Goal: Task Accomplishment & Management: Use online tool/utility

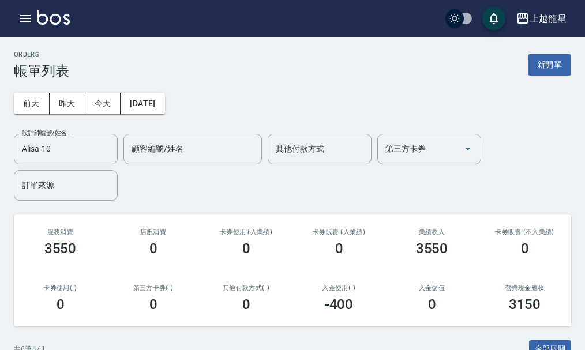
click at [61, 22] on img at bounding box center [53, 17] width 33 height 14
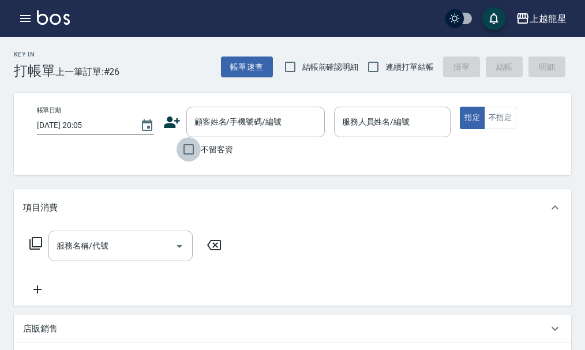
click at [193, 145] on input "不留客資" at bounding box center [189, 149] width 24 height 24
checkbox input "true"
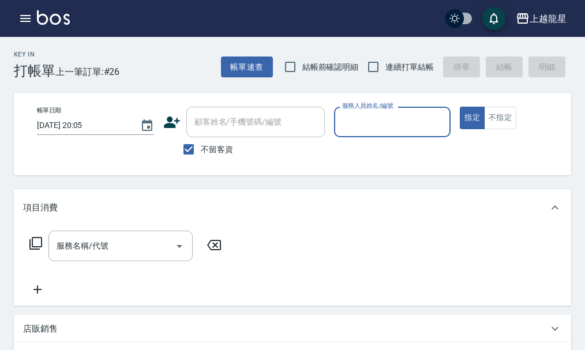
click at [400, 123] on input "服務人員姓名/編號" at bounding box center [392, 122] width 107 height 20
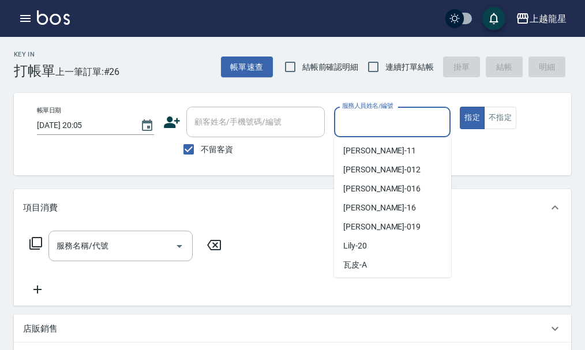
scroll to position [173, 0]
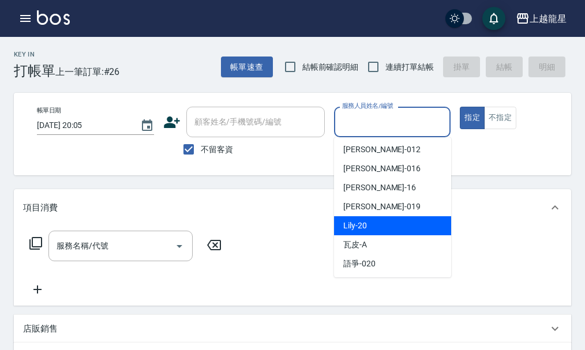
click at [365, 231] on span "Lily -20" at bounding box center [355, 226] width 24 height 12
type input "Lily-20"
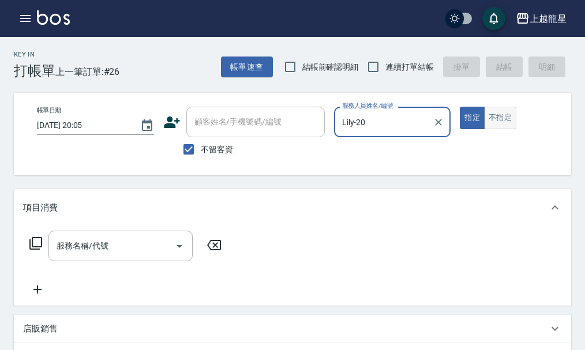
click at [493, 116] on button "不指定" at bounding box center [500, 118] width 32 height 22
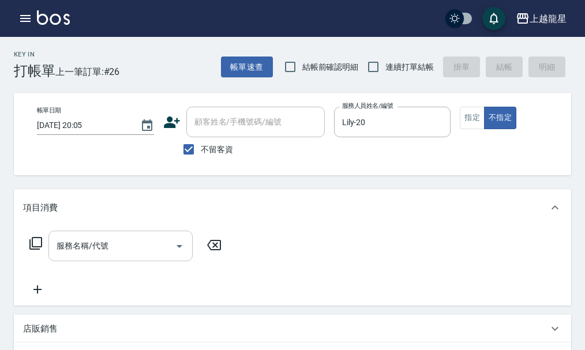
click at [130, 256] on input "服務名稱/代號" at bounding box center [112, 246] width 117 height 20
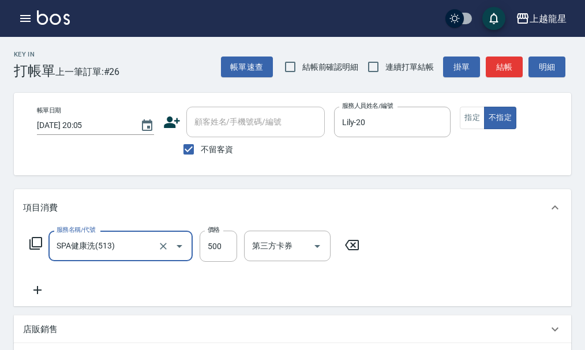
type input "SPA健康洗(513)"
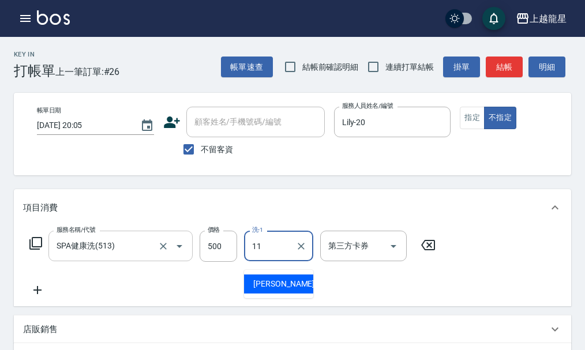
type input "[PERSON_NAME]-11"
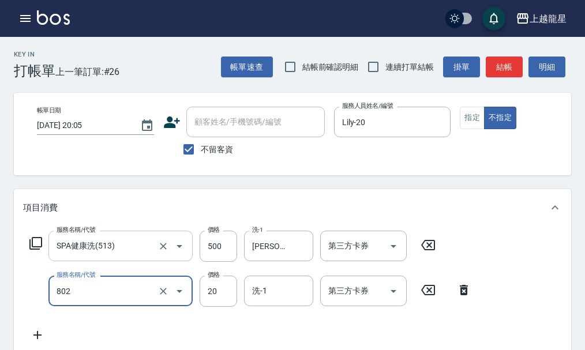
type input "潤絲(802)"
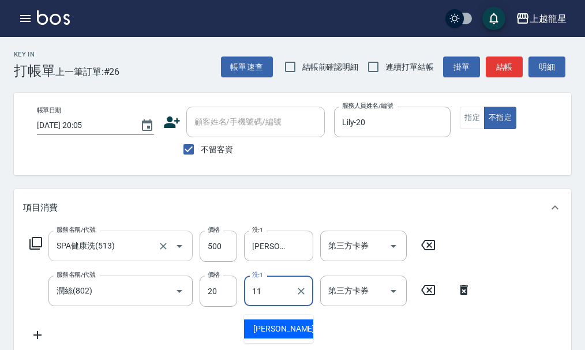
type input "[PERSON_NAME]-11"
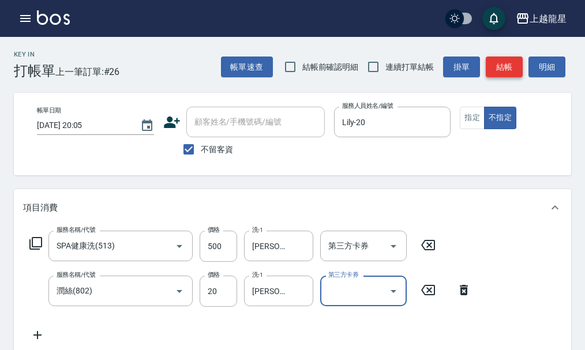
click at [487, 69] on button "結帳" at bounding box center [504, 67] width 37 height 21
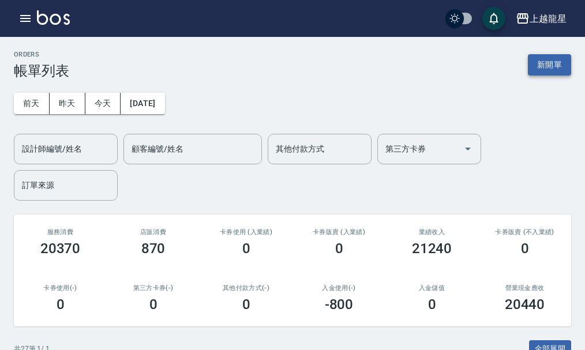
click at [549, 58] on button "新開單" at bounding box center [549, 64] width 43 height 21
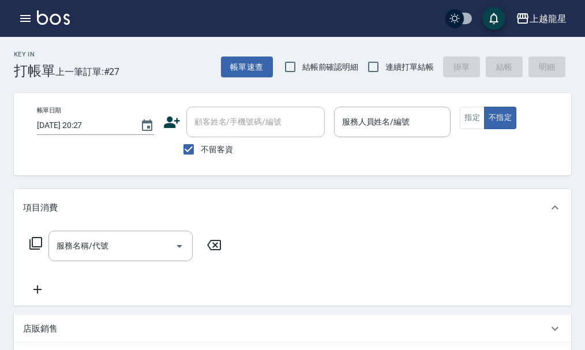
click at [207, 146] on span "不留客資" at bounding box center [217, 150] width 32 height 12
click at [201, 146] on input "不留客資" at bounding box center [189, 149] width 24 height 24
checkbox input "false"
click at [212, 130] on input "顧客姓名/手機號碼/編號" at bounding box center [246, 122] width 111 height 20
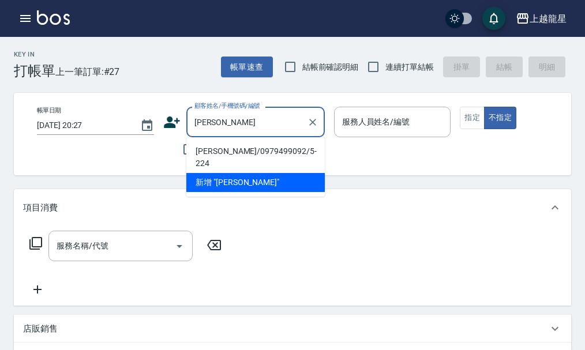
click at [217, 156] on li "[PERSON_NAME]/0979499092/5-224" at bounding box center [255, 157] width 138 height 31
type input "[PERSON_NAME]/0979499092/5-224"
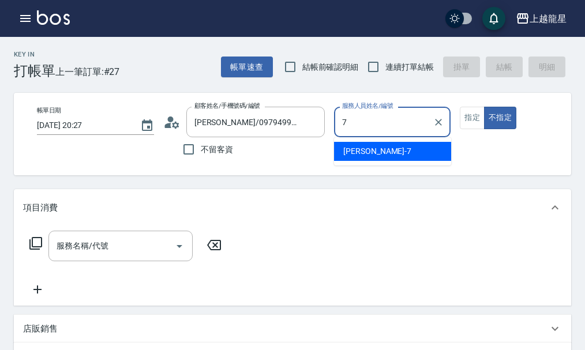
type input "雅君-7"
type button "false"
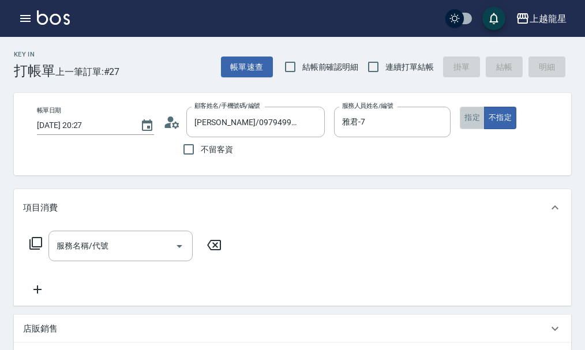
click at [466, 111] on button "指定" at bounding box center [472, 118] width 25 height 22
click at [115, 252] on input "服務名稱/代號" at bounding box center [112, 246] width 117 height 20
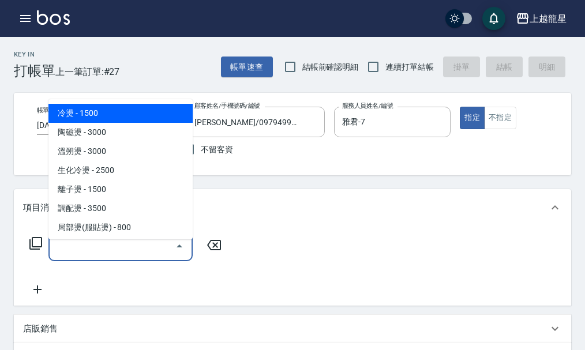
click at [95, 111] on span "冷燙 - 1500" at bounding box center [120, 113] width 144 height 19
type input "冷燙(201)"
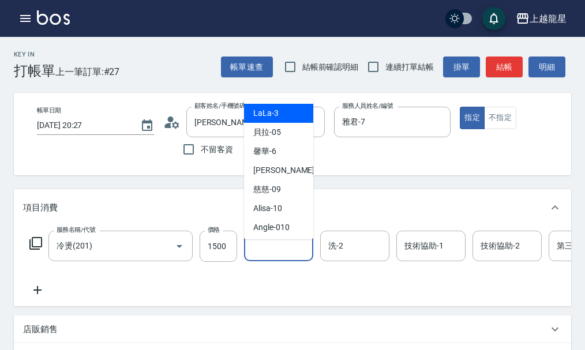
click at [272, 251] on input "洗-1" at bounding box center [278, 246] width 59 height 20
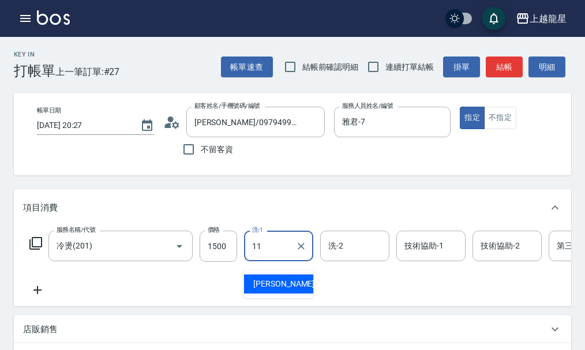
type input "[PERSON_NAME]-11"
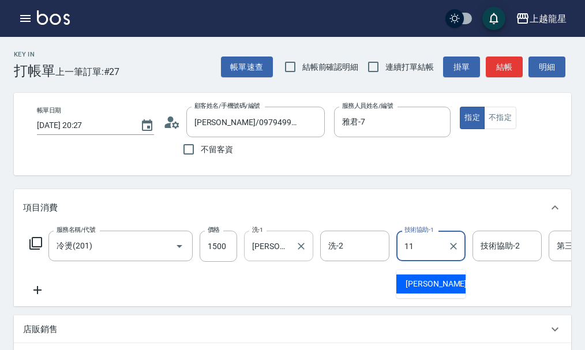
type input "[PERSON_NAME]-11"
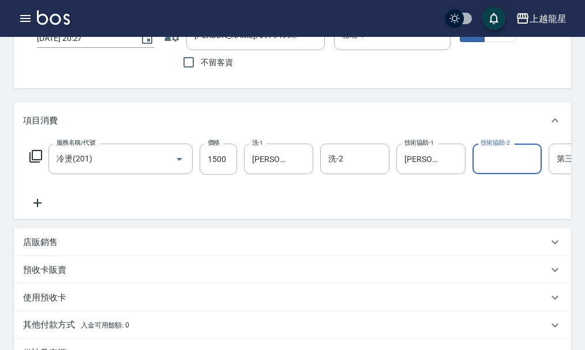
scroll to position [231, 0]
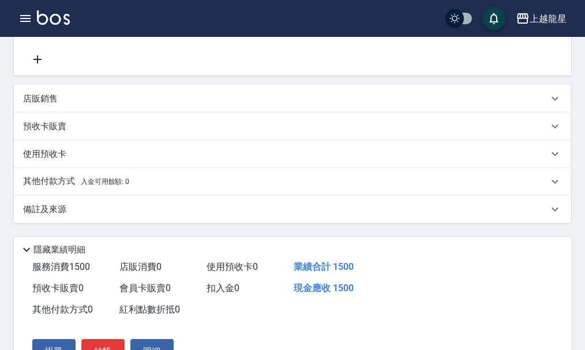
click at [68, 223] on div "備註及來源" at bounding box center [292, 210] width 557 height 28
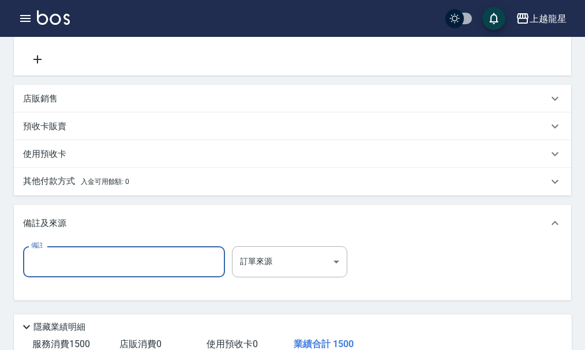
click at [47, 277] on input "備註" at bounding box center [124, 261] width 202 height 31
type input "麗"
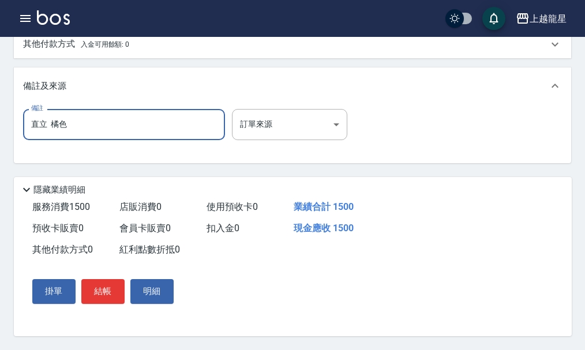
scroll to position [390, 0]
type input "直立 橘色"
click at [96, 291] on button "結帳" at bounding box center [102, 291] width 43 height 24
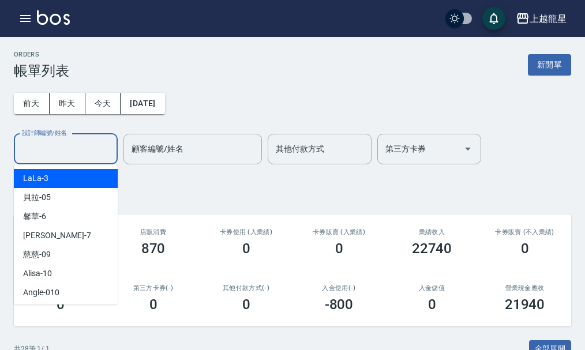
click at [102, 147] on input "設計師編號/姓名" at bounding box center [65, 149] width 93 height 20
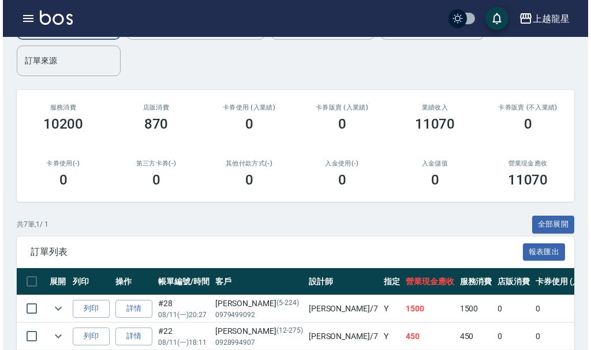
scroll to position [231, 0]
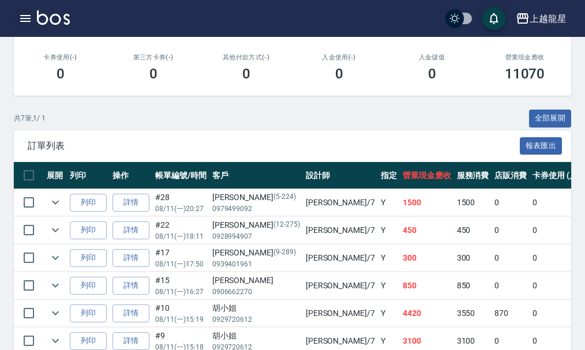
type input "雅君-7"
click at [25, 21] on icon "button" at bounding box center [25, 18] width 10 height 7
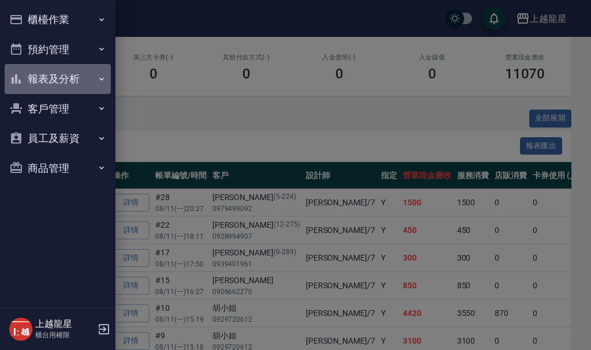
click at [63, 82] on button "報表及分析" at bounding box center [58, 79] width 106 height 30
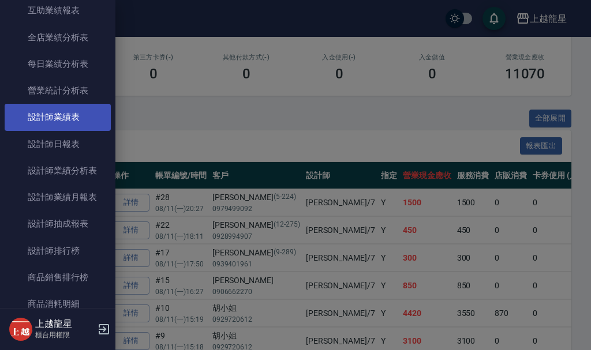
scroll to position [288, 0]
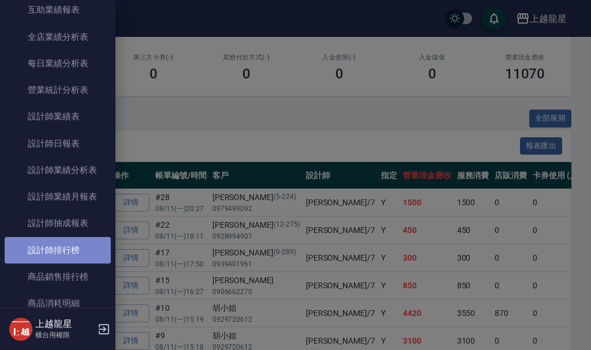
click at [81, 255] on link "設計師排行榜" at bounding box center [58, 250] width 106 height 27
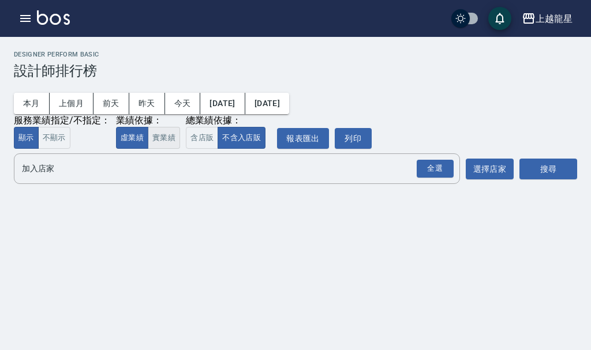
click at [166, 136] on button "實業績" at bounding box center [164, 138] width 32 height 22
click at [444, 172] on div "全選" at bounding box center [434, 169] width 37 height 18
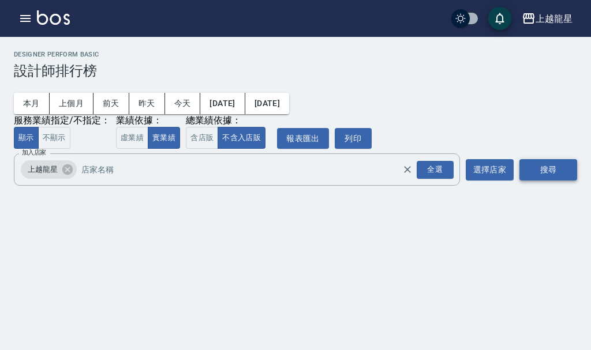
click at [551, 172] on button "搜尋" at bounding box center [548, 169] width 58 height 21
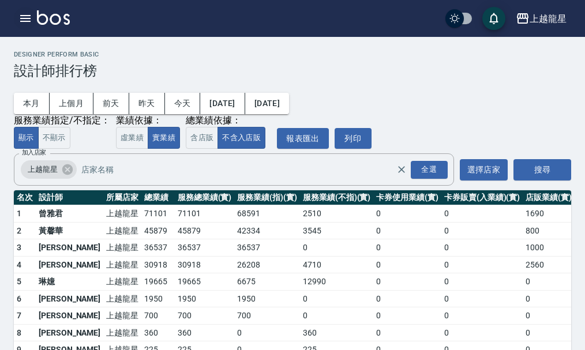
click at [18, 22] on button "button" at bounding box center [25, 18] width 23 height 23
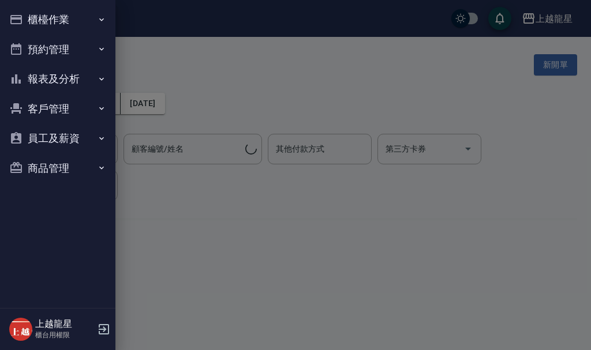
click at [48, 22] on button "櫃檯作業" at bounding box center [58, 20] width 106 height 30
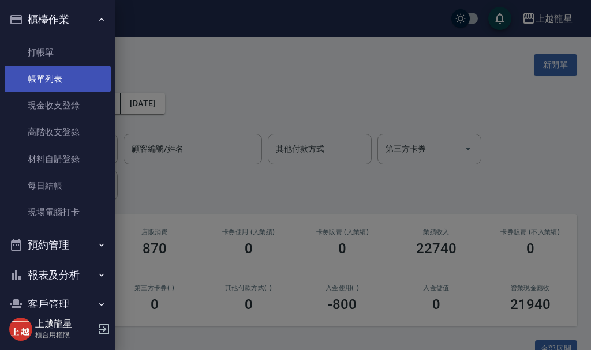
click at [58, 77] on link "帳單列表" at bounding box center [58, 79] width 106 height 27
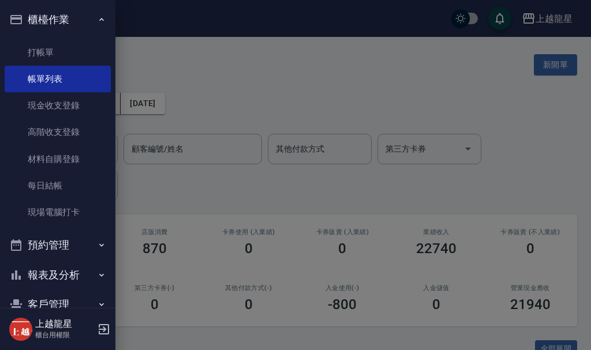
click at [243, 106] on div at bounding box center [295, 175] width 591 height 350
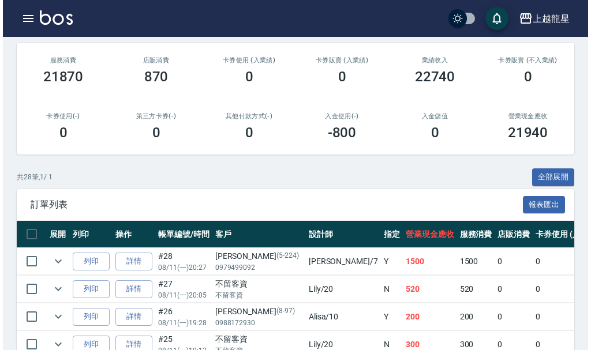
scroll to position [173, 0]
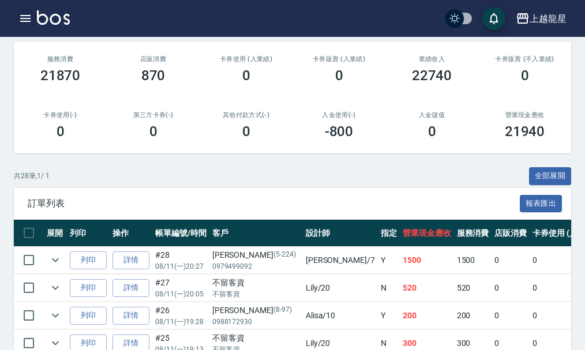
click at [21, 22] on icon "button" at bounding box center [25, 18] width 10 height 7
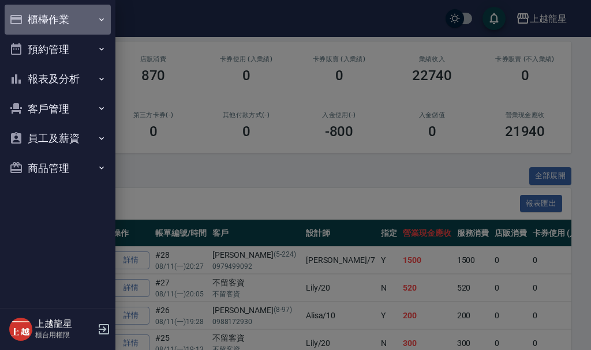
click at [70, 21] on button "櫃檯作業" at bounding box center [58, 20] width 106 height 30
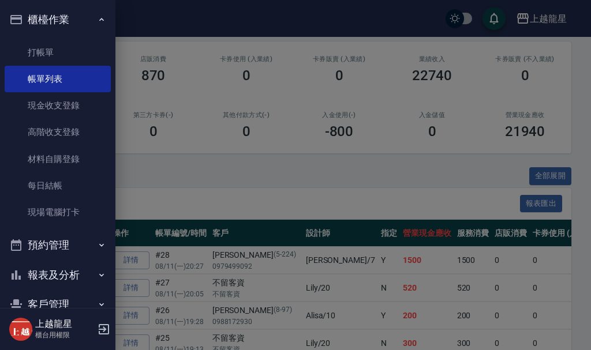
click at [55, 227] on ul "打帳單 帳單列表 現金收支登錄 高階收支登錄 材料自購登錄 每日結帳 現場電腦打卡" at bounding box center [58, 133] width 106 height 196
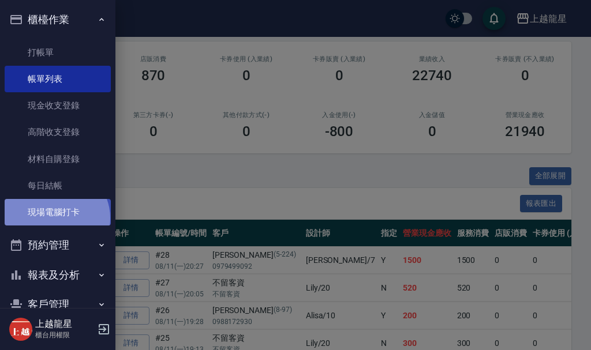
click at [55, 218] on link "現場電腦打卡" at bounding box center [58, 212] width 106 height 27
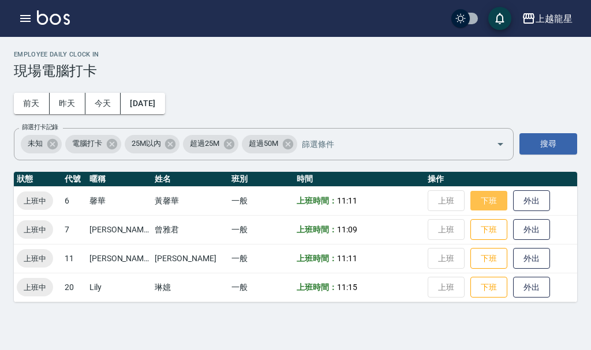
click at [470, 202] on button "下班" at bounding box center [488, 201] width 37 height 20
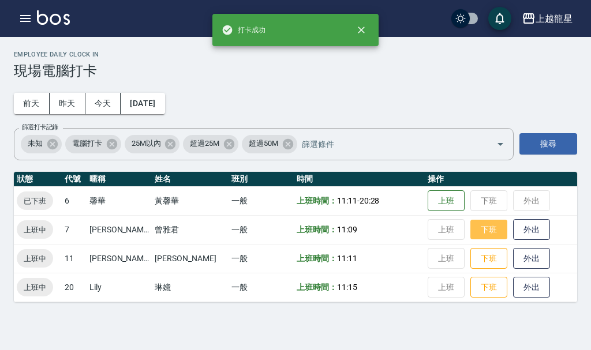
click at [470, 223] on button "下班" at bounding box center [488, 230] width 37 height 20
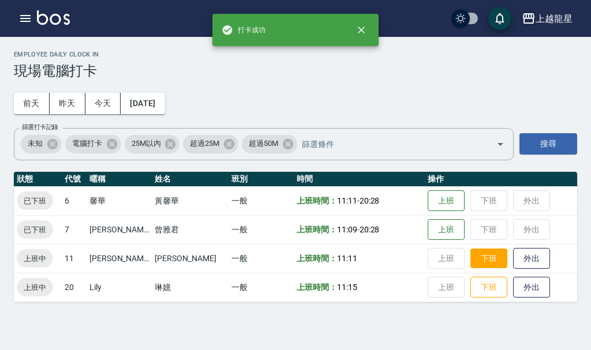
click at [471, 249] on button "下班" at bounding box center [488, 259] width 37 height 20
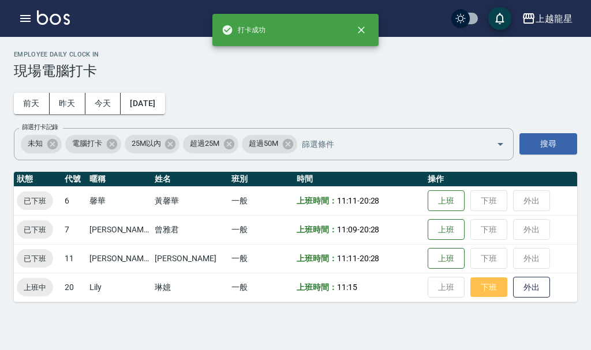
click at [474, 282] on button "下班" at bounding box center [488, 287] width 37 height 20
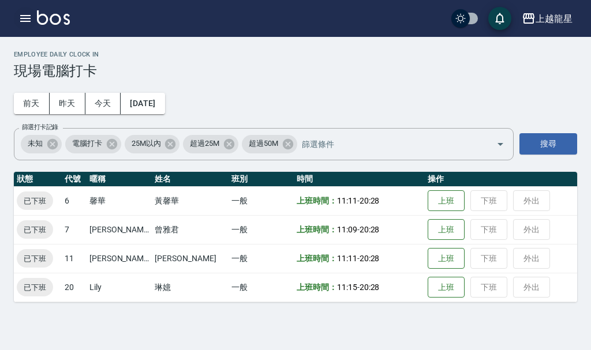
click at [22, 17] on icon "button" at bounding box center [25, 19] width 14 height 14
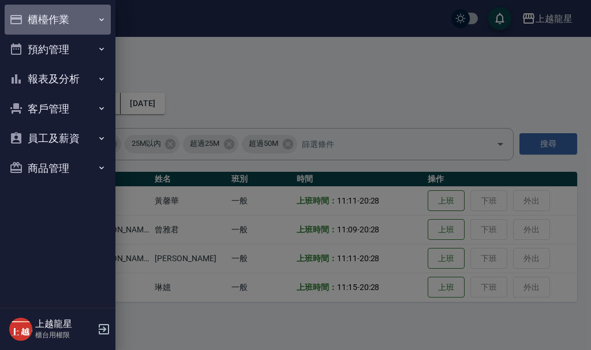
click at [27, 17] on button "櫃檯作業" at bounding box center [58, 20] width 106 height 30
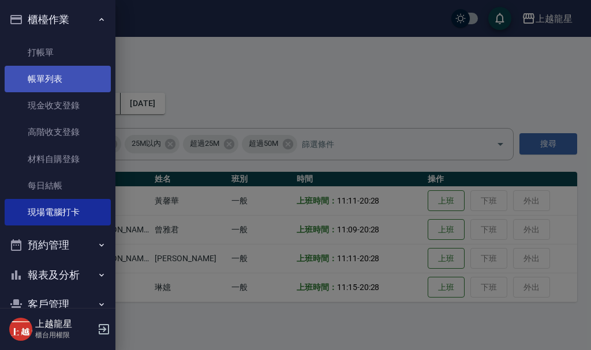
click at [36, 76] on link "帳單列表" at bounding box center [58, 79] width 106 height 27
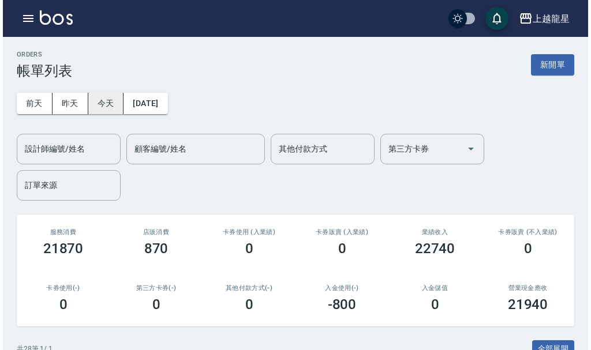
scroll to position [173, 0]
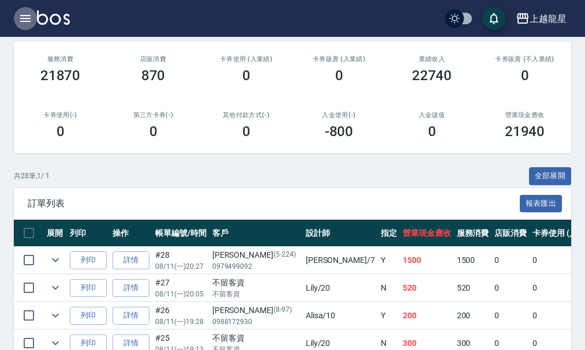
click at [22, 21] on icon "button" at bounding box center [25, 18] width 10 height 7
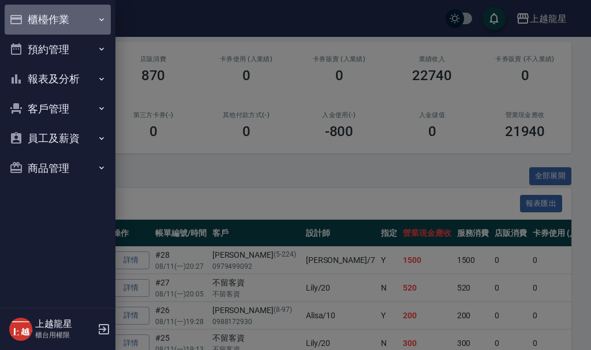
click at [42, 10] on button "櫃檯作業" at bounding box center [58, 20] width 106 height 30
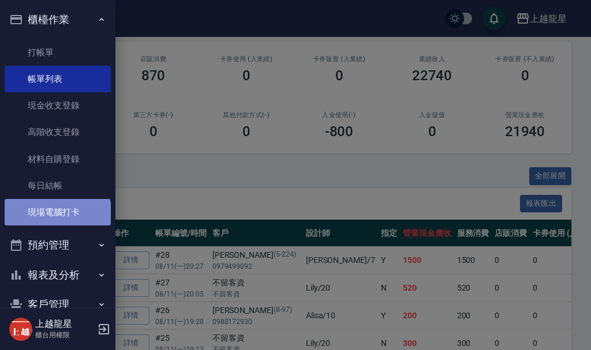
click at [57, 217] on link "現場電腦打卡" at bounding box center [58, 212] width 106 height 27
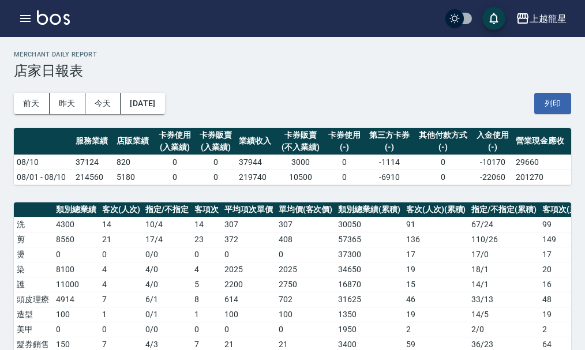
scroll to position [519, 0]
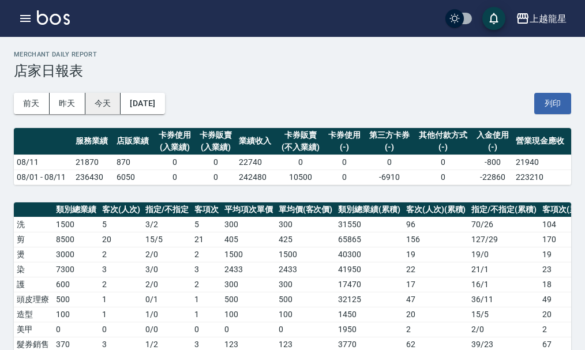
click at [99, 108] on button "今天" at bounding box center [103, 103] width 36 height 21
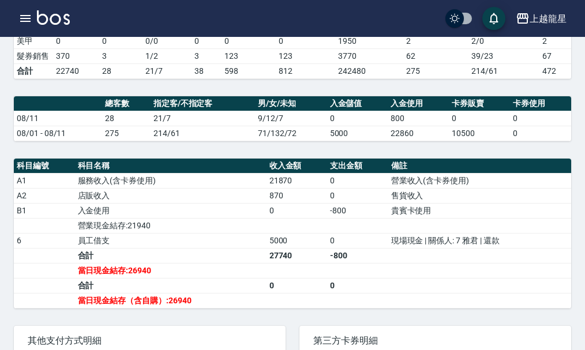
scroll to position [404, 0]
